Goal: Information Seeking & Learning: Learn about a topic

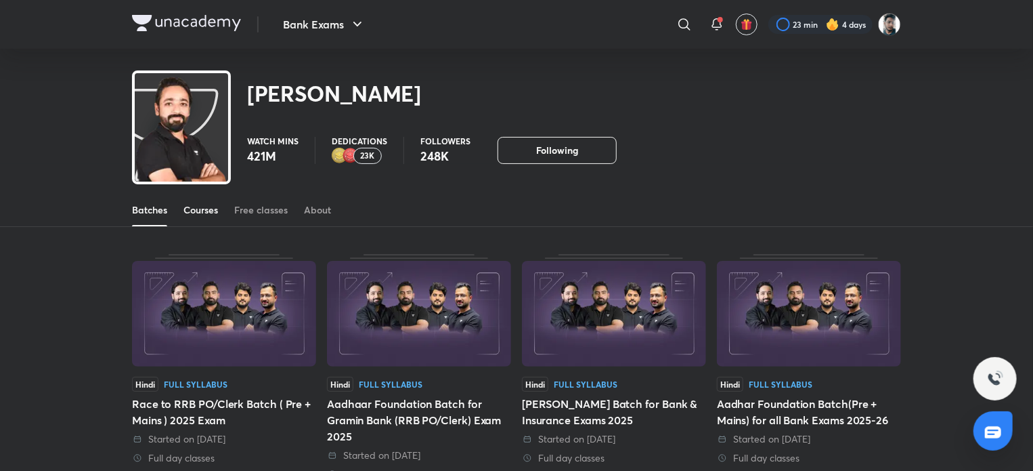
click at [191, 206] on div "Courses" at bounding box center [201, 210] width 35 height 14
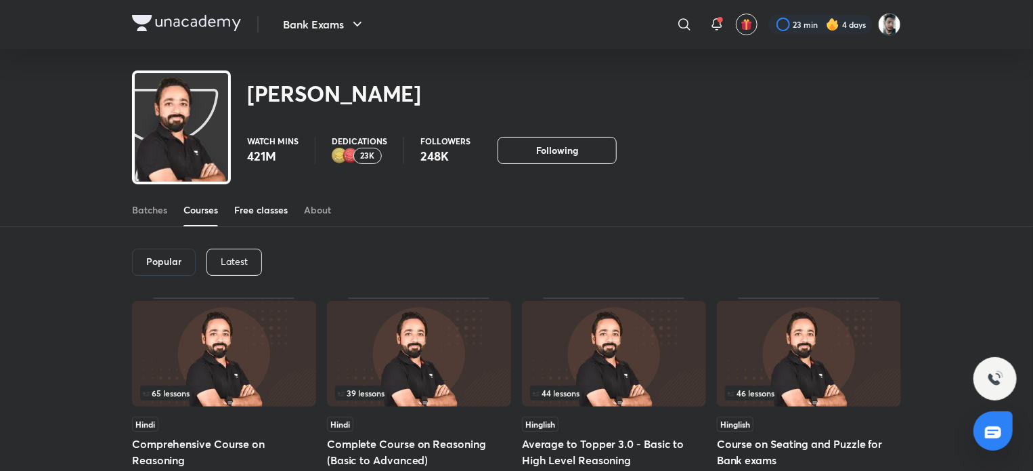
click at [255, 211] on div "Free classes" at bounding box center [260, 210] width 53 height 14
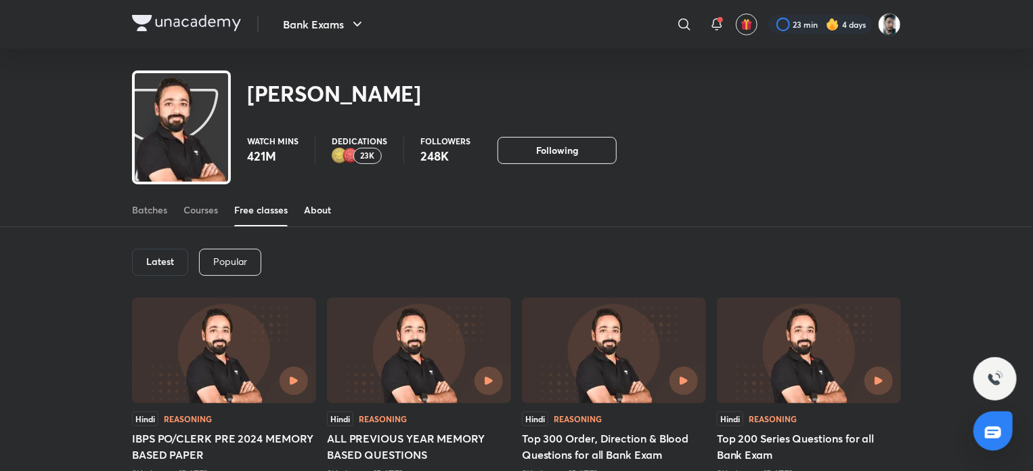
click at [312, 205] on div "About" at bounding box center [317, 210] width 27 height 14
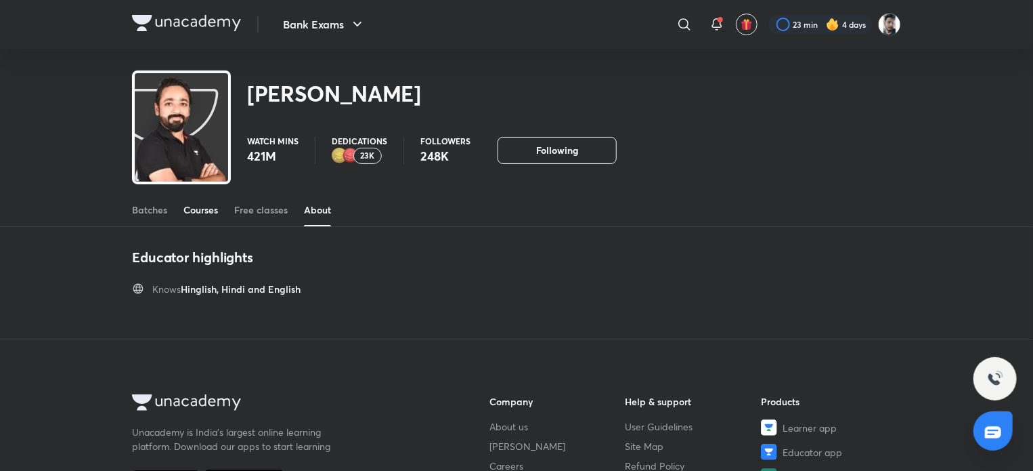
click at [210, 205] on div "Courses" at bounding box center [201, 210] width 35 height 14
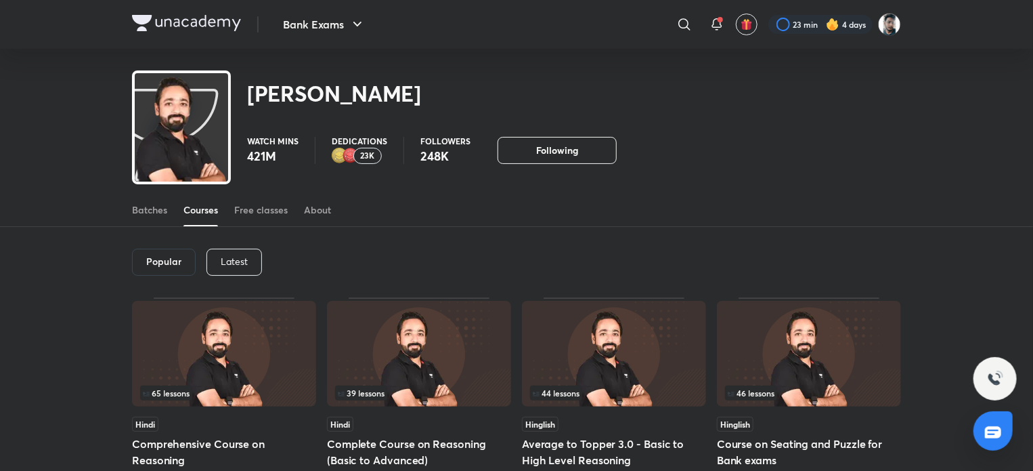
click at [172, 264] on h6 "Popular" at bounding box center [163, 261] width 35 height 11
click at [232, 256] on p "Latest" at bounding box center [234, 261] width 27 height 11
click at [232, 256] on h6 "Latest" at bounding box center [233, 261] width 28 height 11
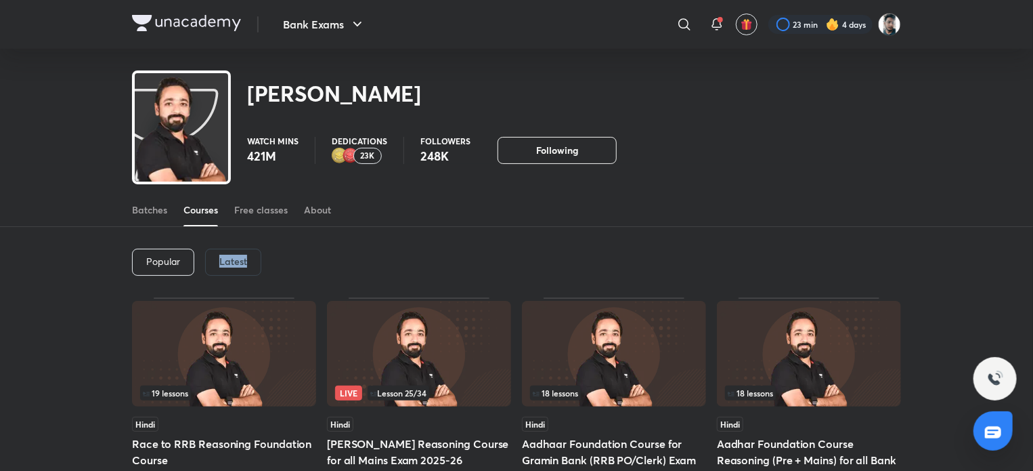
click at [232, 256] on h6 "Latest" at bounding box center [233, 261] width 28 height 11
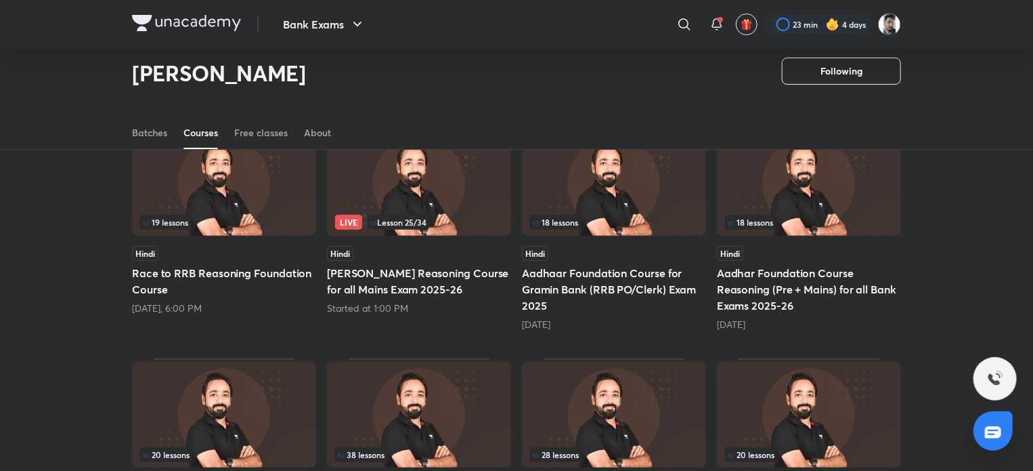
scroll to position [127, 0]
